Goal: Task Accomplishment & Management: Manage account settings

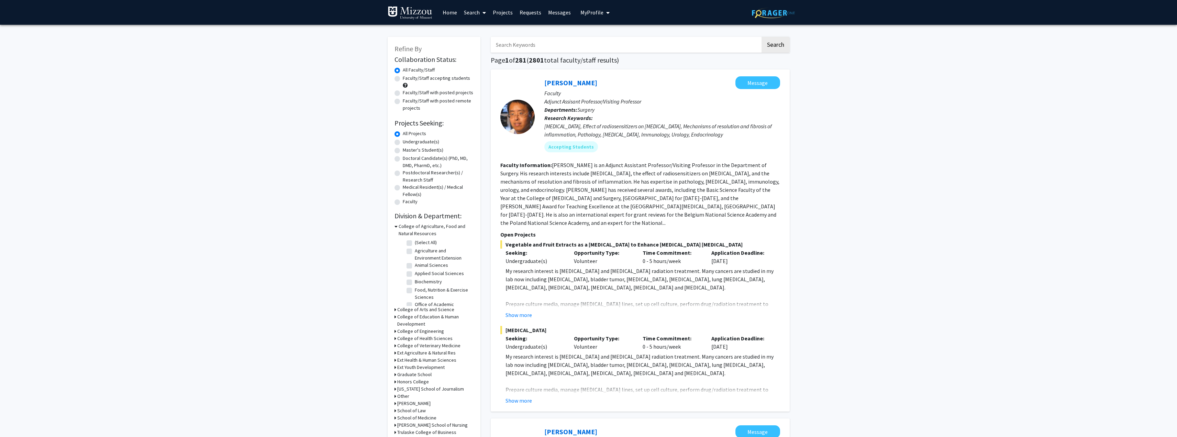
click at [606, 14] on icon "My profile dropdown to access profile and logout" at bounding box center [607, 12] width 3 height 5
click at [609, 43] on span "View Profile" at bounding box center [623, 40] width 42 height 8
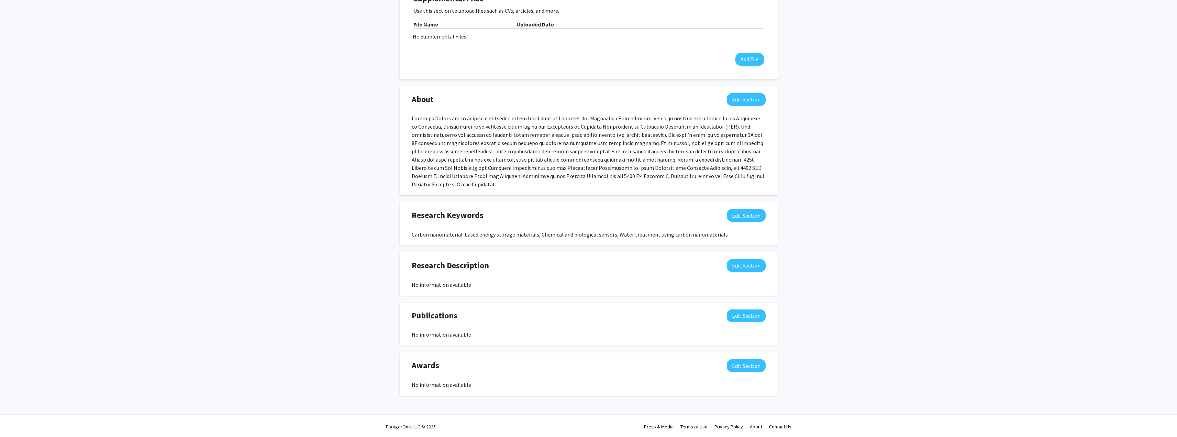
scroll to position [242, 0]
click at [751, 363] on button "Edit Section" at bounding box center [746, 363] width 39 height 13
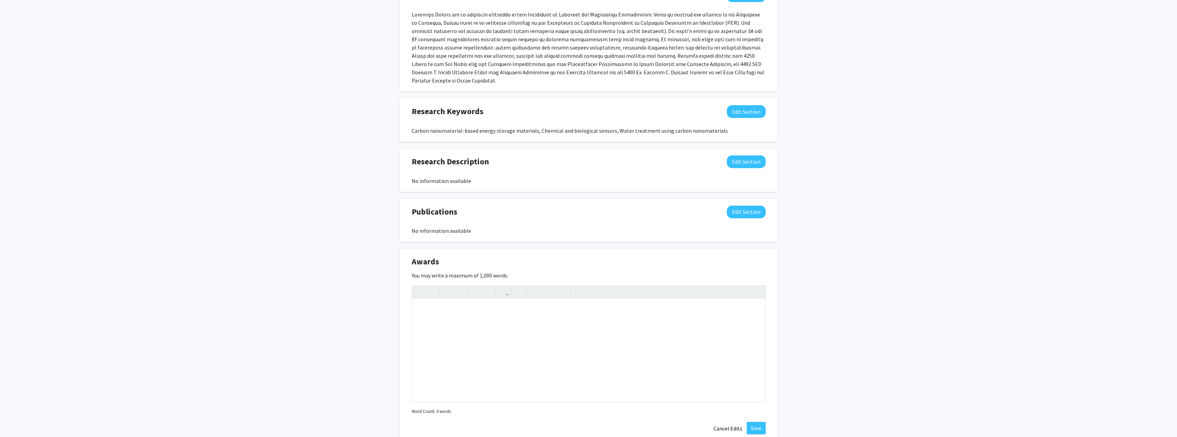
scroll to position [391, 0]
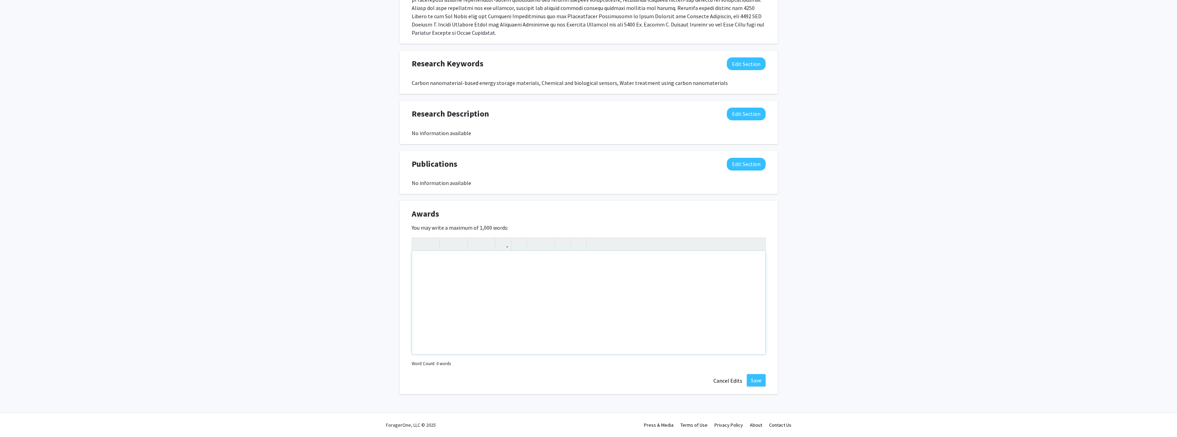
click at [442, 280] on div "Note to users with screen readers: Please deactivate our accessibility plugin f…" at bounding box center [588, 302] width 353 height 103
paste div "Note to users with screen readers: Please deactivate our accessibility plugin f…"
type textarea "<p>1. Mizzou Alumni Association Gold Standard Awards (Inaugural Cohort) - Disti…"
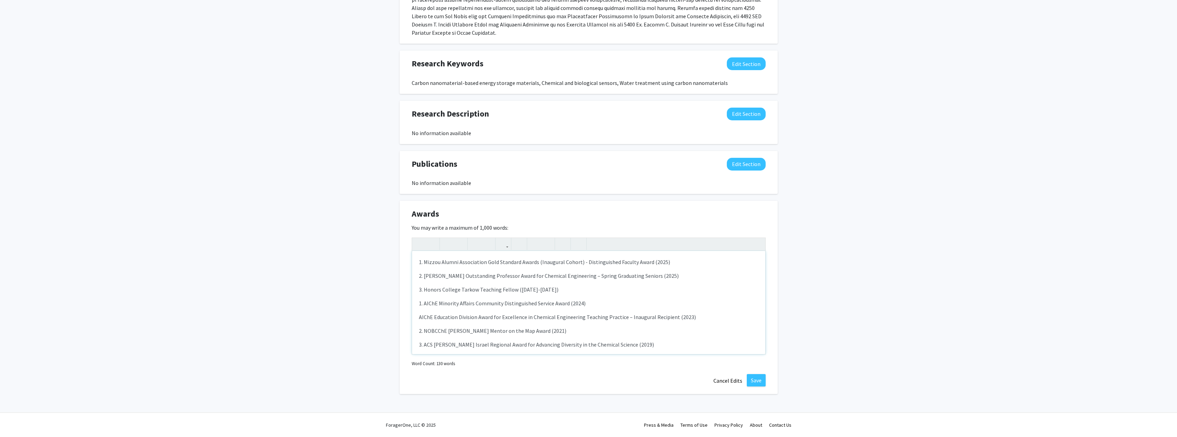
click at [422, 300] on p "1. AIChE Minority Affairs Community Distinguished Service Award (2024)" at bounding box center [588, 303] width 339 height 8
click at [422, 281] on p "4. NSBE Golden Torch Award – [PERSON_NAME] Educator of the Year (2018)" at bounding box center [588, 282] width 339 height 8
click at [425, 313] on p "5. AIChE Education Division Award for Excellence in Chemical Engineering Teachi…" at bounding box center [588, 317] width 339 height 8
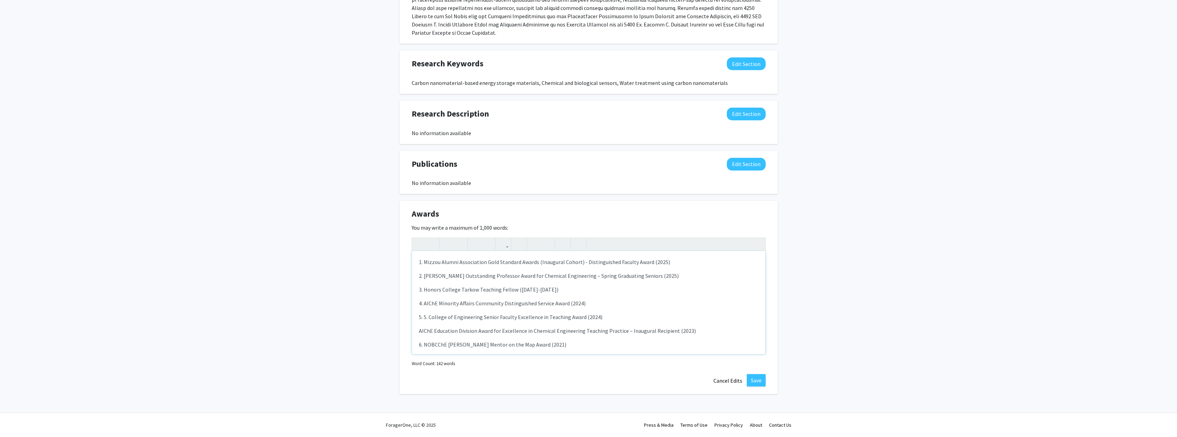
click at [428, 317] on p "5. 5. College of Engineering Senior Faculty Excellence in Teaching Award (2024)" at bounding box center [588, 317] width 339 height 8
click at [423, 328] on p "10. Emerging Investigator – RSC Environmental Science: Water Research & Technol…" at bounding box center [588, 330] width 339 height 8
click at [423, 344] on p "11. NOBCChE [PERSON_NAME] Award in Chemical Engineering (2015)" at bounding box center [588, 343] width 339 height 8
type textarea "<l>7. Ipsumd Sitame Consectetur Adip Elitsedd Eiusmo (Temporinc Utlabo) - Etdol…"
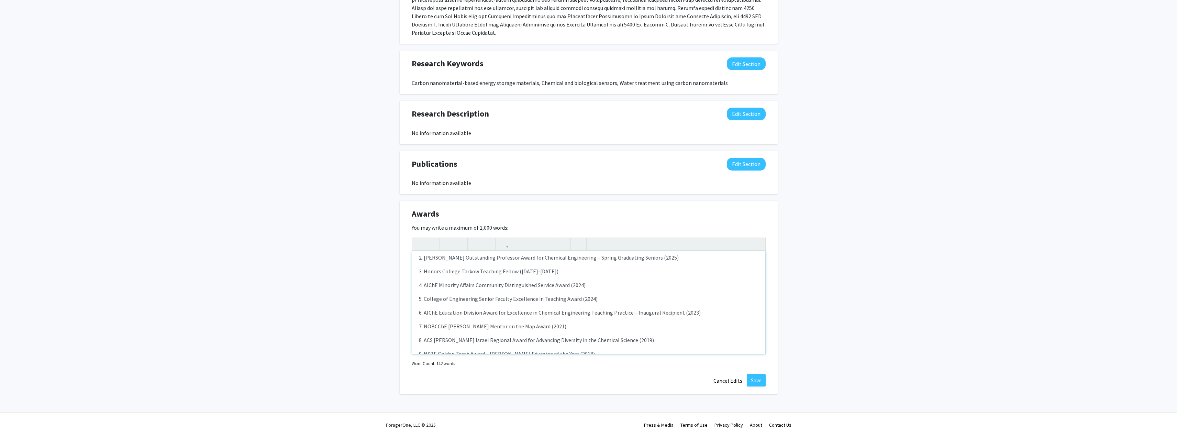
scroll to position [0, 0]
click at [758, 382] on button "Save" at bounding box center [756, 380] width 19 height 12
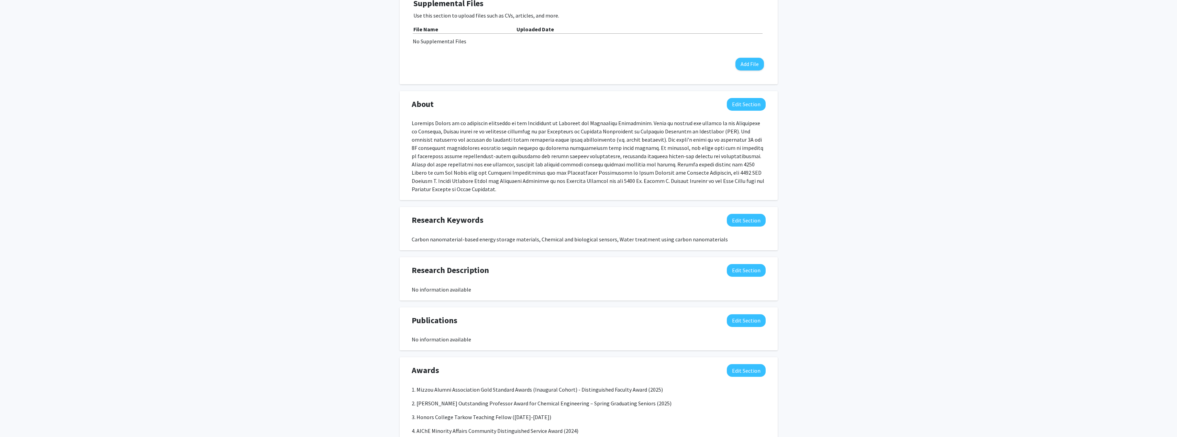
scroll to position [247, 0]
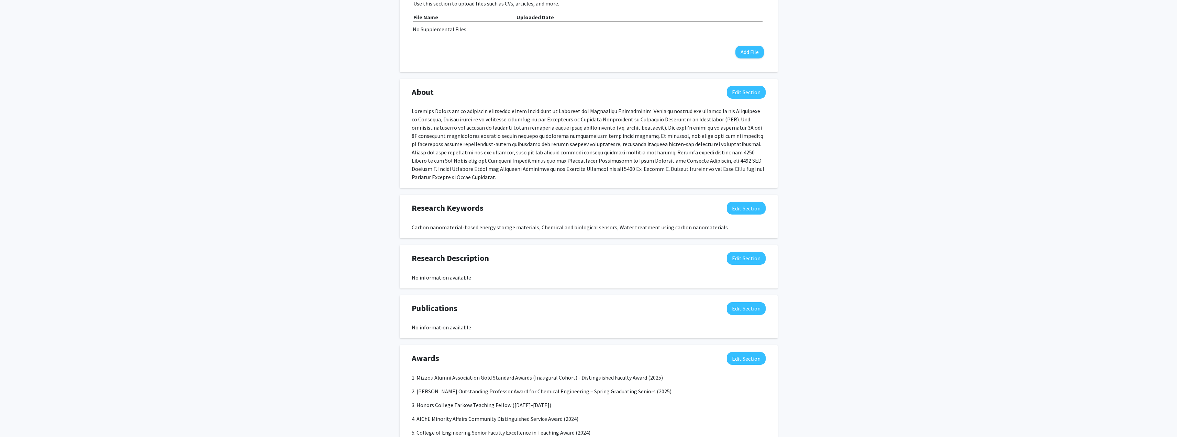
click at [334, 270] on div "[PERSON_NAME] Edit Section See Public View help Title: Associate Professor, Dir…" at bounding box center [588, 137] width 1177 height 718
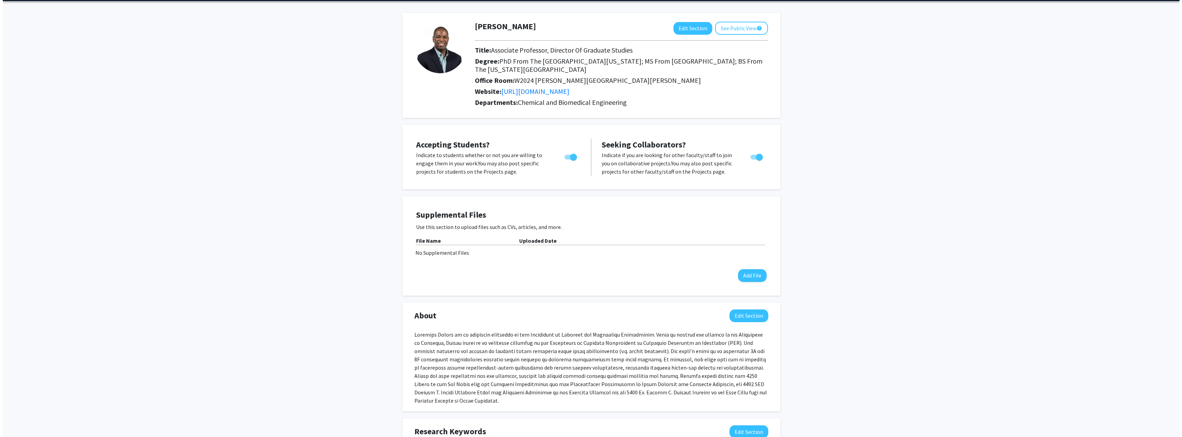
scroll to position [0, 0]
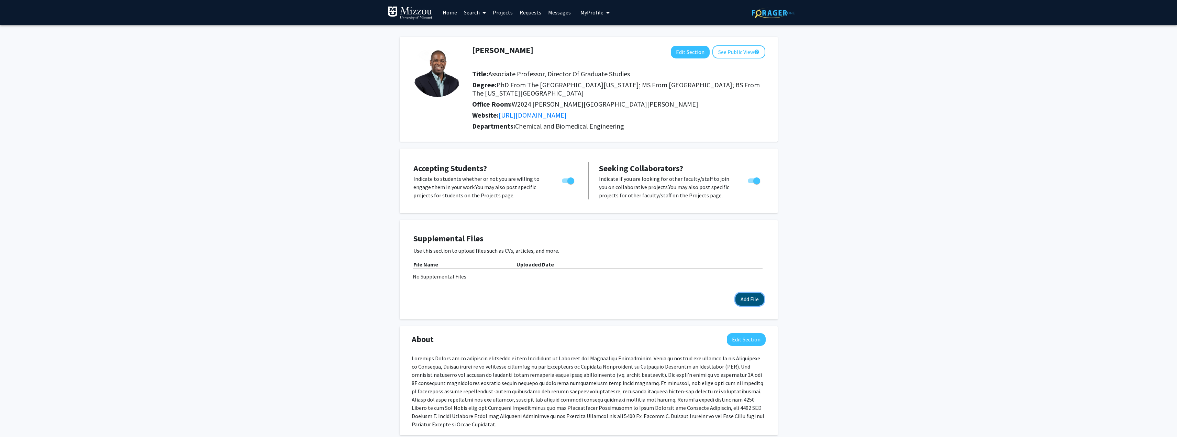
click at [745, 297] on button "Add File" at bounding box center [749, 299] width 29 height 13
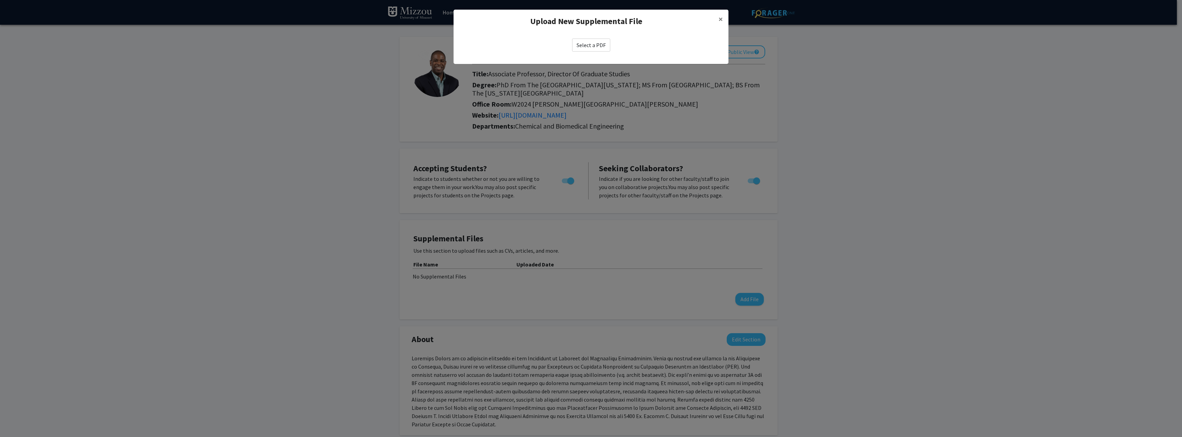
click at [601, 47] on label "Select a PDF" at bounding box center [591, 44] width 38 height 13
click at [0, 0] on input "Select a PDF" at bounding box center [0, 0] width 0 height 0
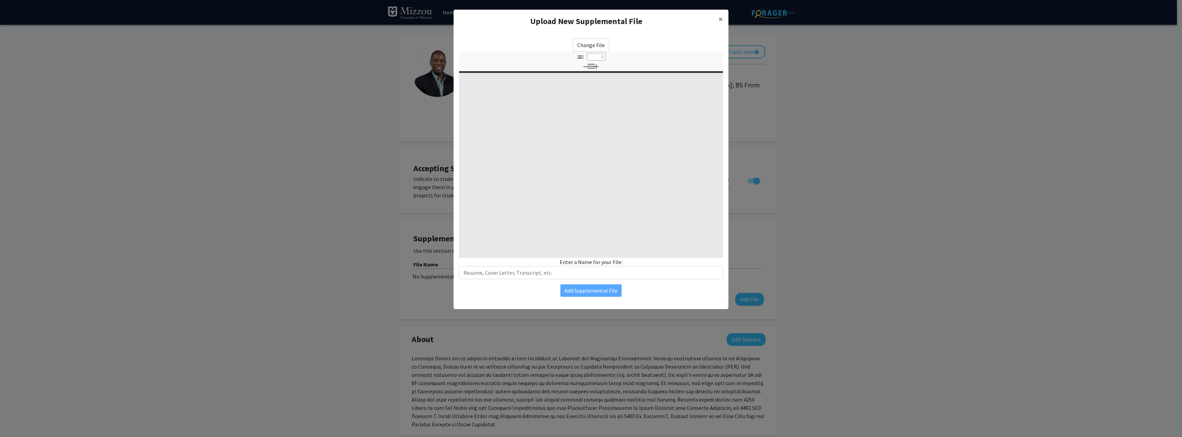
select select "custom"
type input "0"
select select "custom"
type input "1"
select select "auto"
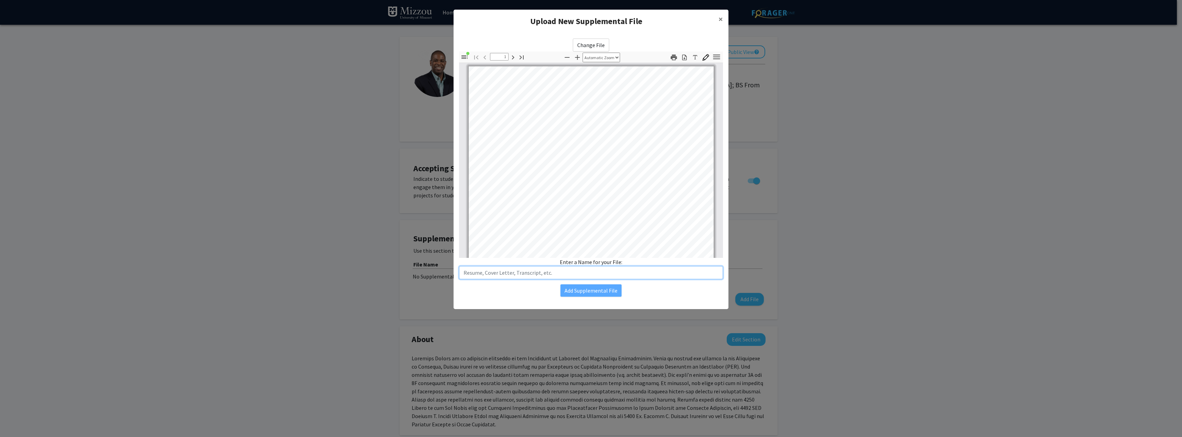
click at [532, 270] on input "text" at bounding box center [591, 272] width 264 height 13
type input "RERogers_CV"
click at [600, 291] on button "Add Supplemental File" at bounding box center [590, 290] width 61 height 12
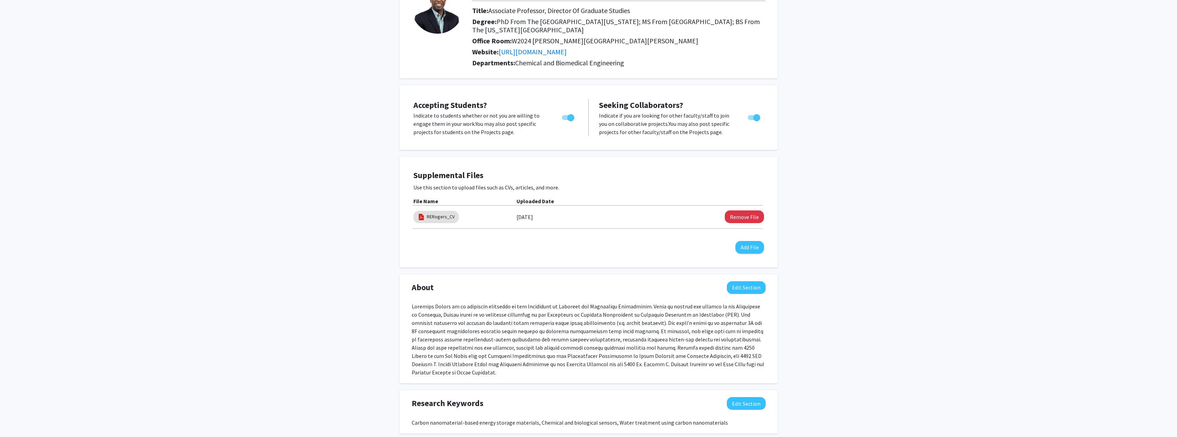
scroll to position [69, 0]
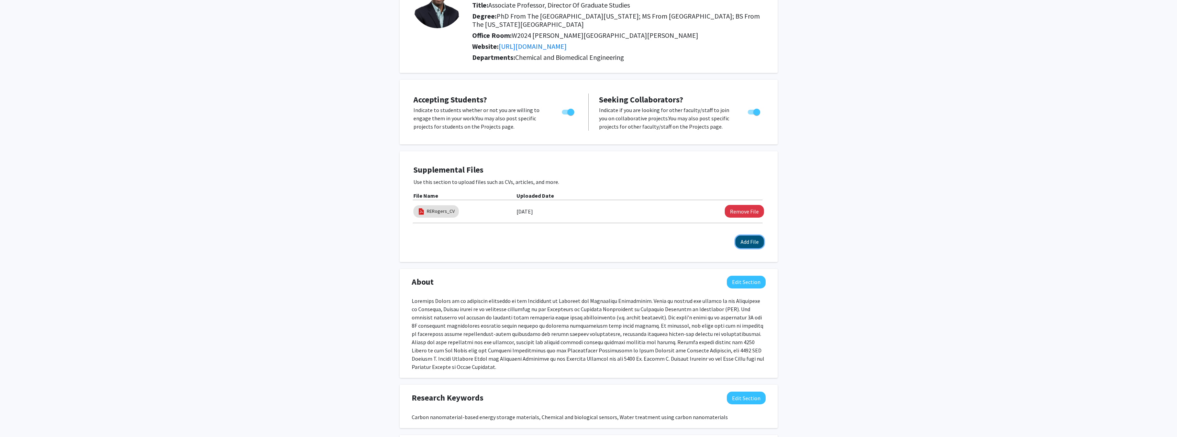
click at [759, 243] on button "Add File" at bounding box center [749, 241] width 29 height 13
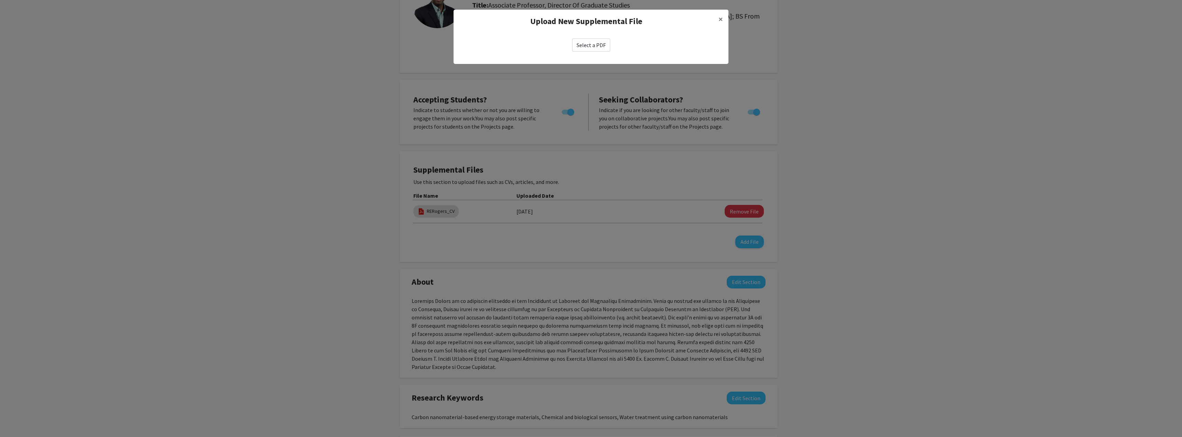
click at [587, 43] on label "Select a PDF" at bounding box center [591, 44] width 38 height 13
click at [0, 0] on input "Select a PDF" at bounding box center [0, 0] width 0 height 0
click at [721, 19] on span "×" at bounding box center [720, 19] width 4 height 11
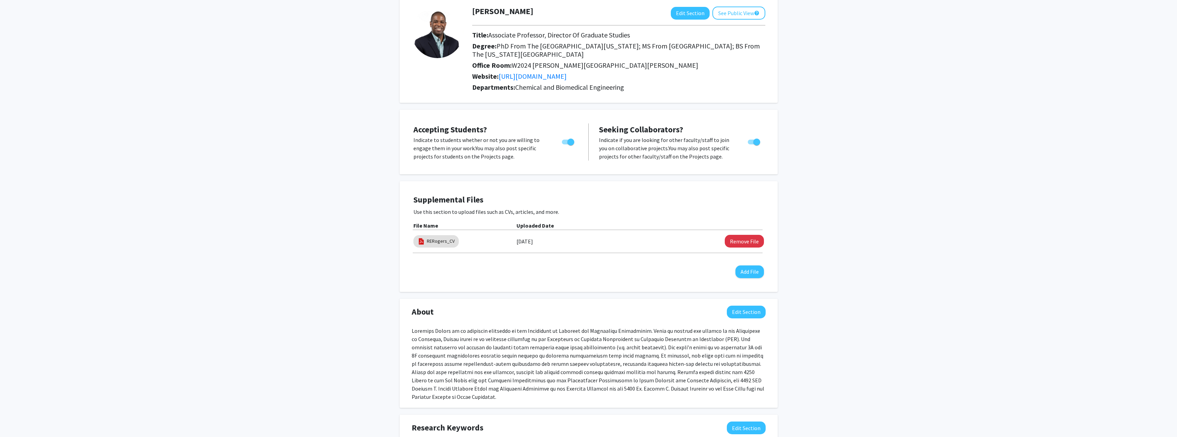
scroll to position [0, 0]
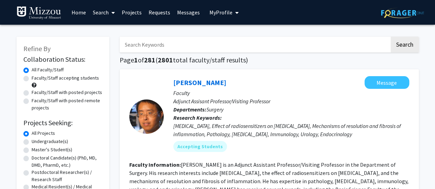
click at [223, 11] on span "My Profile" at bounding box center [220, 12] width 23 height 7
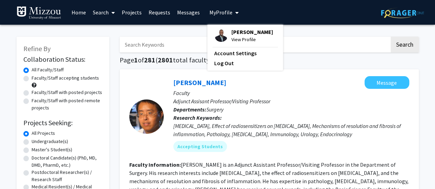
click at [235, 43] on span "View Profile" at bounding box center [252, 40] width 42 height 8
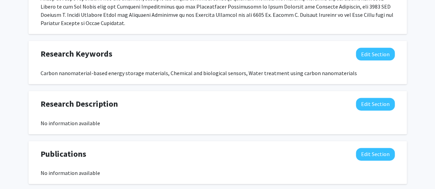
scroll to position [447, 0]
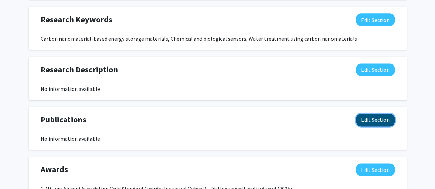
click at [363, 118] on button "Edit Section" at bounding box center [375, 120] width 39 height 13
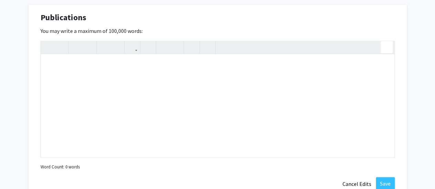
scroll to position [550, 0]
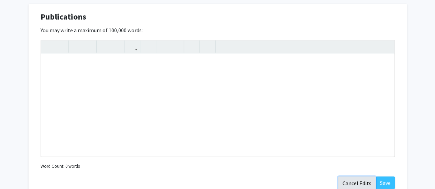
click at [369, 179] on button "Cancel Edits" at bounding box center [357, 183] width 38 height 13
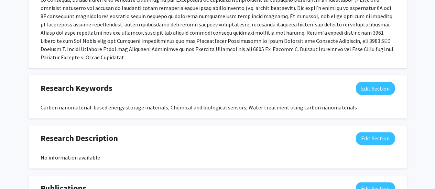
scroll to position [378, 0]
click at [372, 141] on button "Edit Section" at bounding box center [375, 138] width 39 height 13
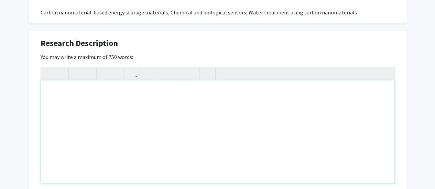
scroll to position [481, 0]
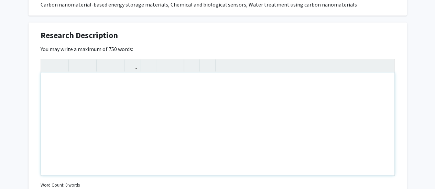
click at [157, 97] on div "Note to users with screen readers: Please deactivate our accessibility plugin f…" at bounding box center [217, 123] width 353 height 103
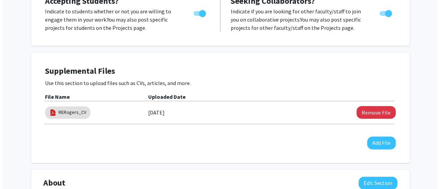
scroll to position [172, 0]
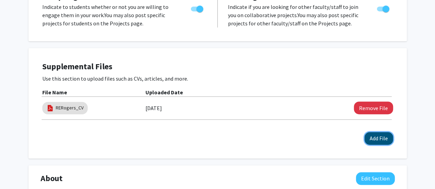
click at [373, 135] on button "Add File" at bounding box center [378, 138] width 29 height 13
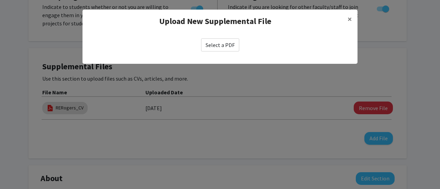
click at [223, 42] on label "Select a PDF" at bounding box center [220, 44] width 38 height 13
click at [0, 0] on input "Select a PDF" at bounding box center [0, 0] width 0 height 0
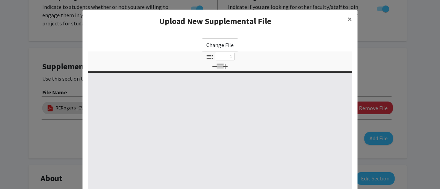
select select "custom"
type input "0"
select select "custom"
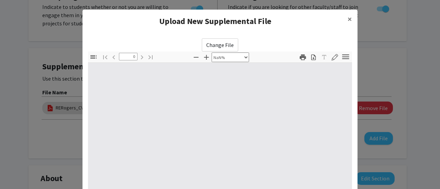
type input "1"
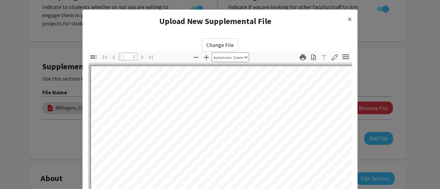
select select "auto"
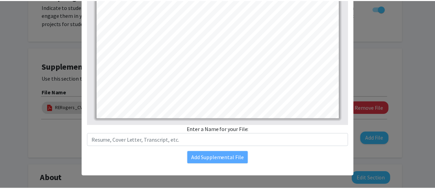
scroll to position [136, 0]
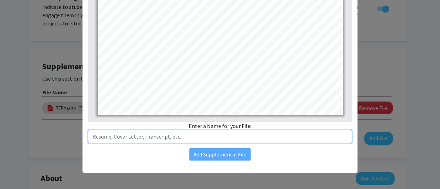
click at [150, 135] on input "text" at bounding box center [220, 136] width 264 height 13
type input "Rogers Research Focus"
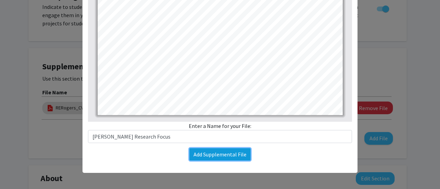
click at [210, 155] on button "Add Supplemental File" at bounding box center [219, 154] width 61 height 12
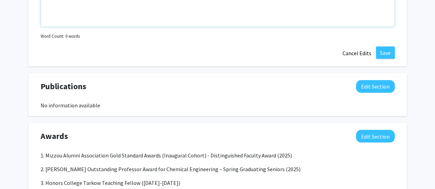
scroll to position [618, 0]
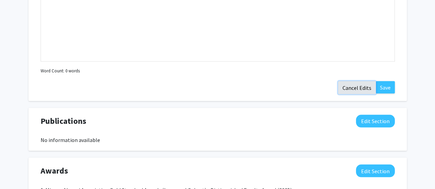
click at [356, 89] on button "Cancel Edits" at bounding box center [357, 87] width 38 height 13
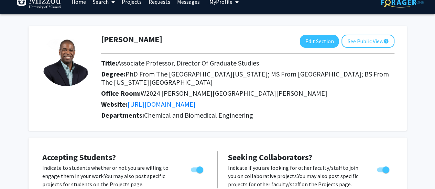
scroll to position [0, 0]
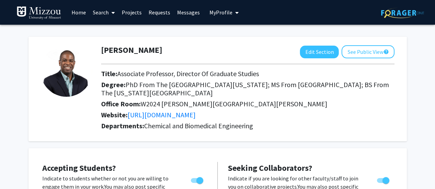
click at [137, 12] on link "Projects" at bounding box center [131, 12] width 27 height 24
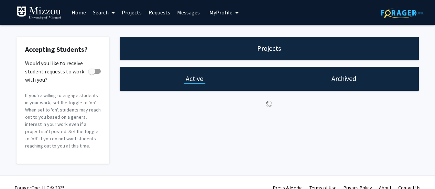
checkbox input "true"
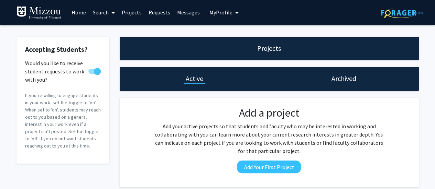
click at [163, 10] on link "Requests" at bounding box center [159, 12] width 29 height 24
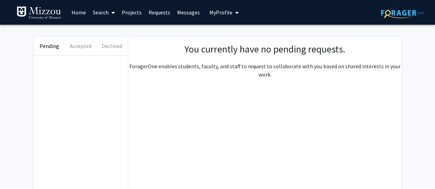
click at [84, 13] on link "Home" at bounding box center [78, 12] width 21 height 24
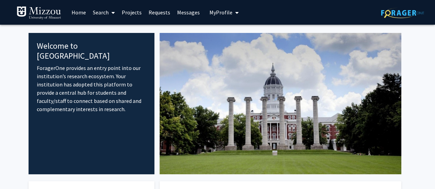
click at [224, 10] on span "My Profile" at bounding box center [220, 12] width 23 height 7
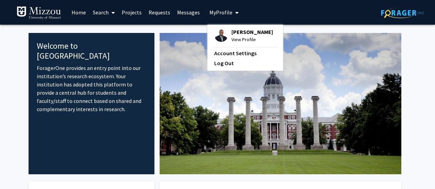
click at [237, 43] on span "View Profile" at bounding box center [252, 40] width 42 height 8
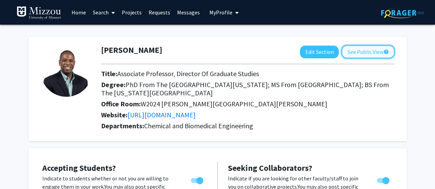
click at [366, 53] on button "See Public View help" at bounding box center [367, 51] width 53 height 13
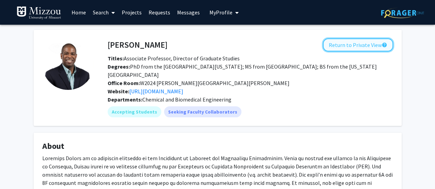
click at [345, 44] on button "Return to Private View help" at bounding box center [358, 44] width 70 height 13
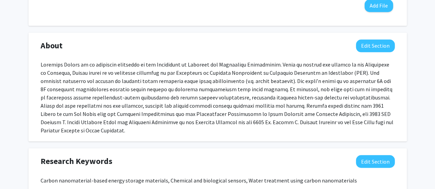
scroll to position [344, 0]
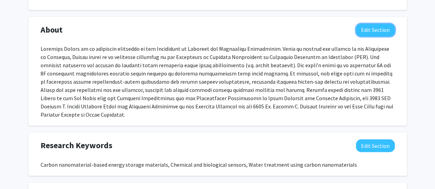
click at [364, 30] on button "Edit Section" at bounding box center [375, 30] width 39 height 13
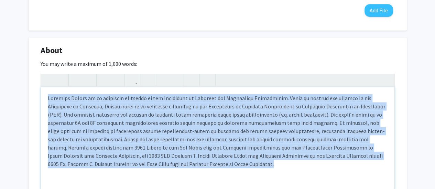
scroll to position [287, 0]
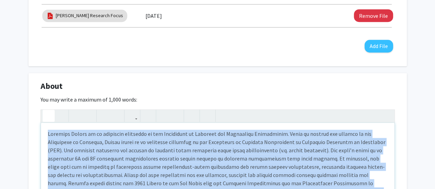
drag, startPoint x: 148, startPoint y: 82, endPoint x: 42, endPoint y: 114, distance: 111.2
click at [42, 114] on div "Insert link Remove link" at bounding box center [218, 168] width 354 height 117
paste div "Note to users with screen readers: Please deactivate our accessibility plugin f…"
type textarea "<p>Dr. Reginald E. Rogers, Jr. is an Associate Professor and Director of Gradua…"
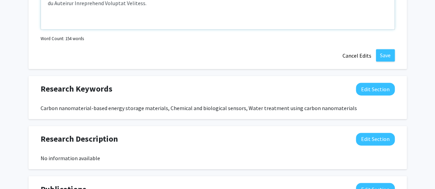
scroll to position [493, 0]
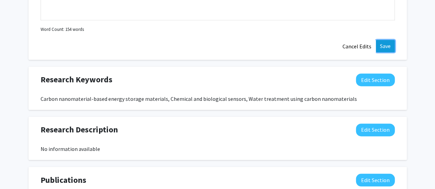
click at [384, 49] on button "Save" at bounding box center [385, 46] width 19 height 12
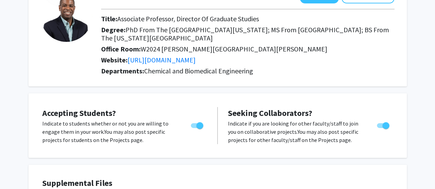
scroll to position [0, 0]
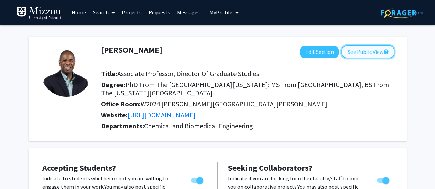
click at [364, 47] on button "See Public View help" at bounding box center [367, 51] width 53 height 13
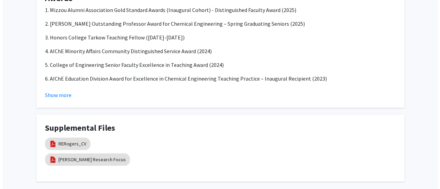
scroll to position [337, 0]
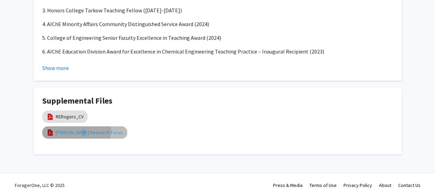
click at [77, 129] on link "Rogers Research Focus" at bounding box center [89, 132] width 67 height 7
select select "custom"
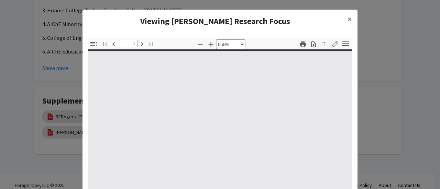
type input "0"
select select "custom"
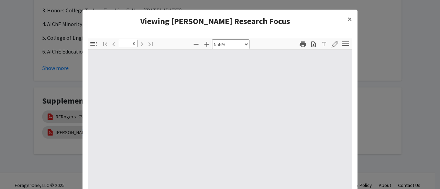
type input "1"
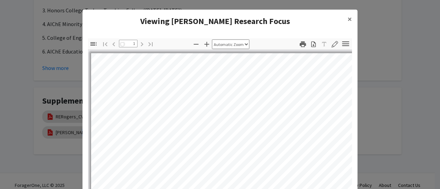
select select "auto"
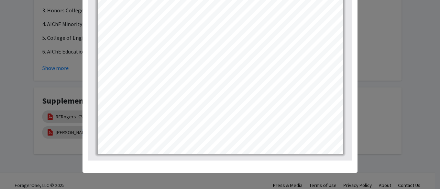
scroll to position [0, 0]
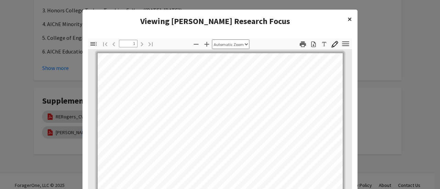
click at [344, 20] on button "×" at bounding box center [349, 19] width 15 height 19
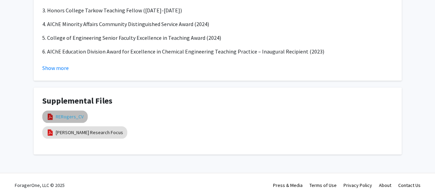
click at [66, 113] on link "RERogers_CV" at bounding box center [70, 116] width 28 height 7
select select "custom"
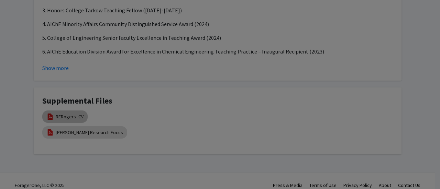
type input "0"
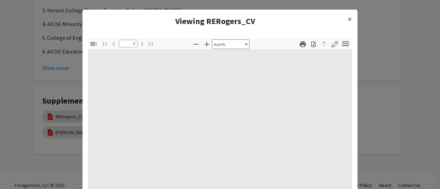
select select "auto"
type input "1"
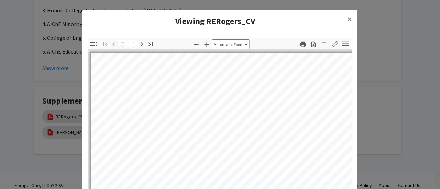
select select "auto"
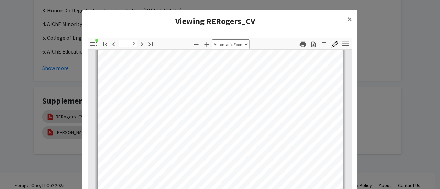
type input "1"
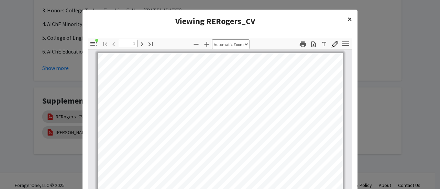
drag, startPoint x: 351, startPoint y: 15, endPoint x: 347, endPoint y: 17, distance: 4.3
click at [351, 15] on button "×" at bounding box center [349, 19] width 15 height 19
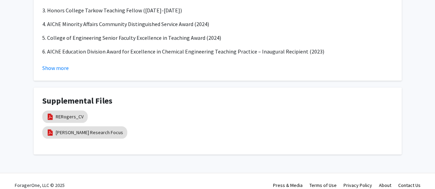
click at [153, 109] on div "RERogers_CV" at bounding box center [217, 117] width 350 height 16
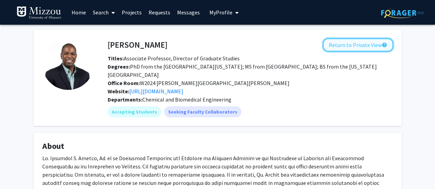
click at [351, 42] on button "Return to Private View help" at bounding box center [358, 44] width 70 height 13
